Goal: Navigation & Orientation: Find specific page/section

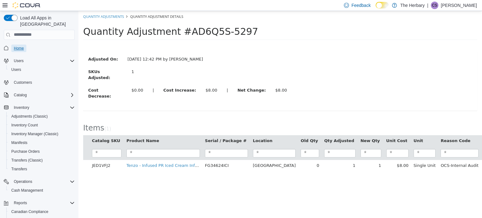
click at [20, 46] on span "Home" at bounding box center [19, 48] width 10 height 5
